Goal: Task Accomplishment & Management: Use online tool/utility

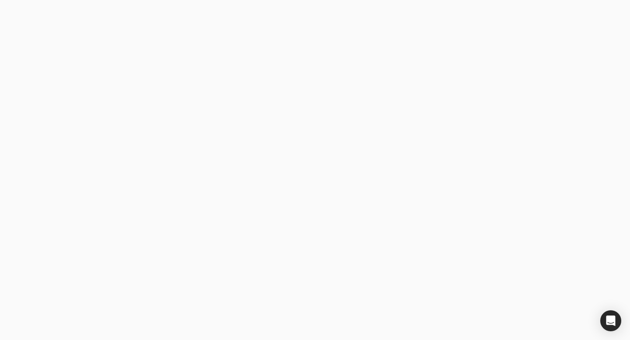
click at [112, 148] on label "Business email" at bounding box center [106, 150] width 46 height 9
click at [112, 148] on email "Business email" at bounding box center [154, 150] width 157 height 21
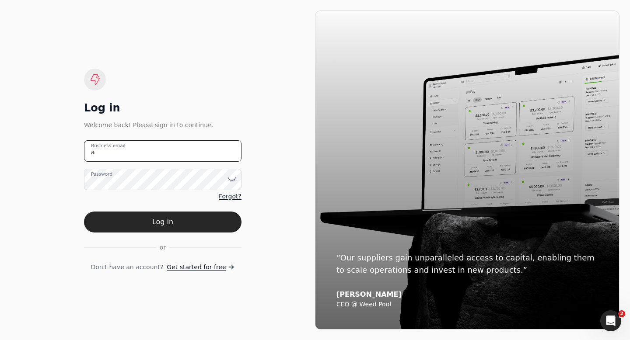
type email "[EMAIL_ADDRESS][DOMAIN_NAME]"
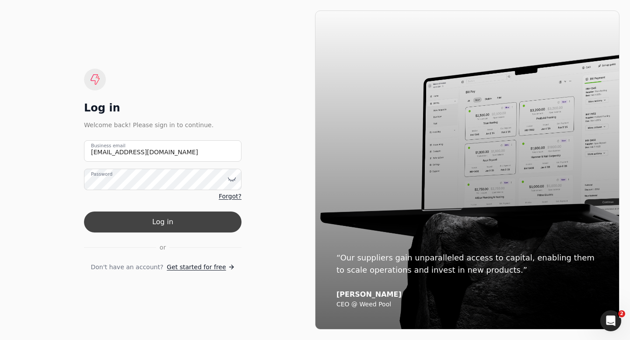
click at [154, 228] on button "Log in" at bounding box center [162, 222] width 157 height 21
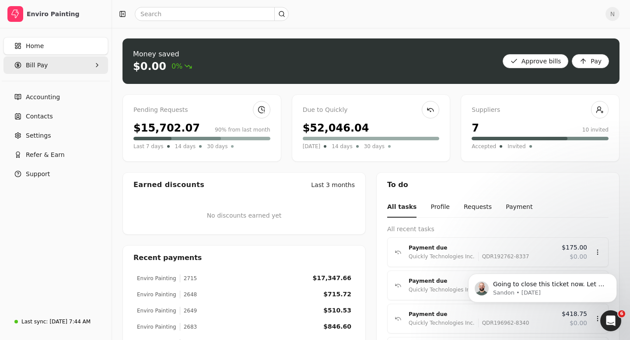
click at [52, 70] on Pay "Bill Pay" at bounding box center [55, 64] width 104 height 17
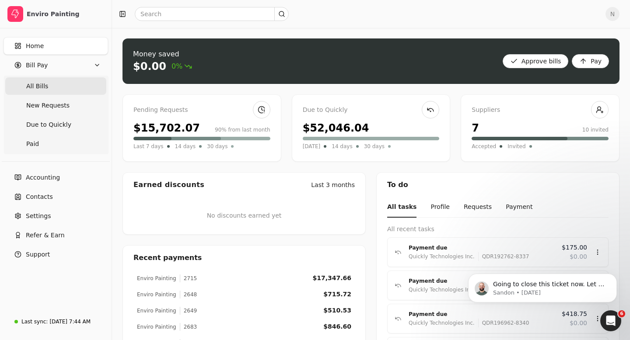
click at [50, 84] on Bills "All Bills" at bounding box center [55, 85] width 101 height 17
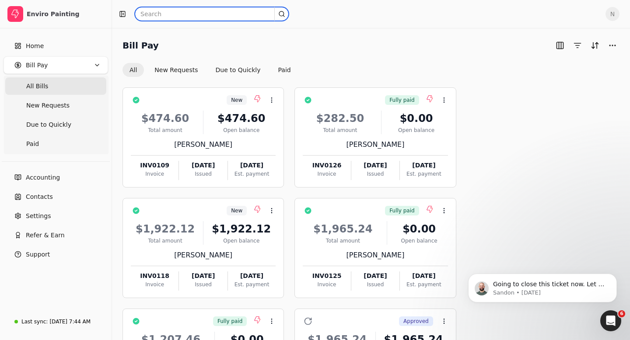
click at [158, 12] on input "text" at bounding box center [212, 14] width 154 height 14
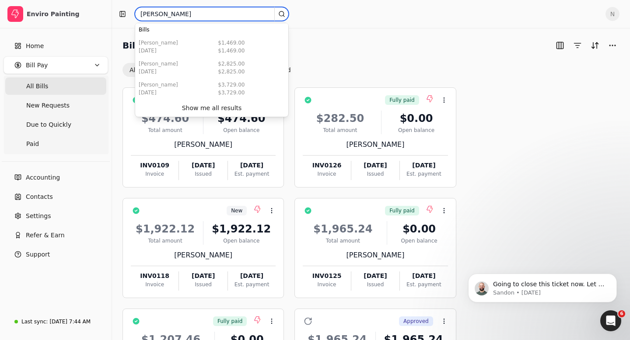
type input "[PERSON_NAME]"
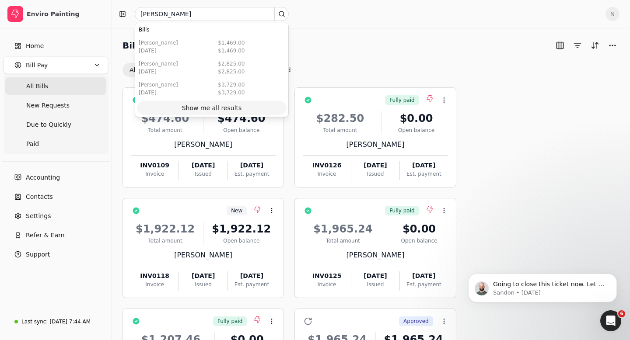
click at [207, 108] on div "Show me all results" at bounding box center [212, 108] width 60 height 9
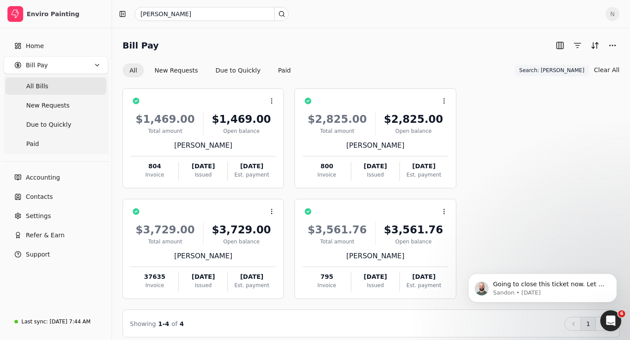
click at [609, 12] on span "N" at bounding box center [612, 14] width 14 height 14
click at [547, 67] on span "Sign Out" at bounding box center [552, 65] width 26 height 9
